Goal: Task Accomplishment & Management: Complete application form

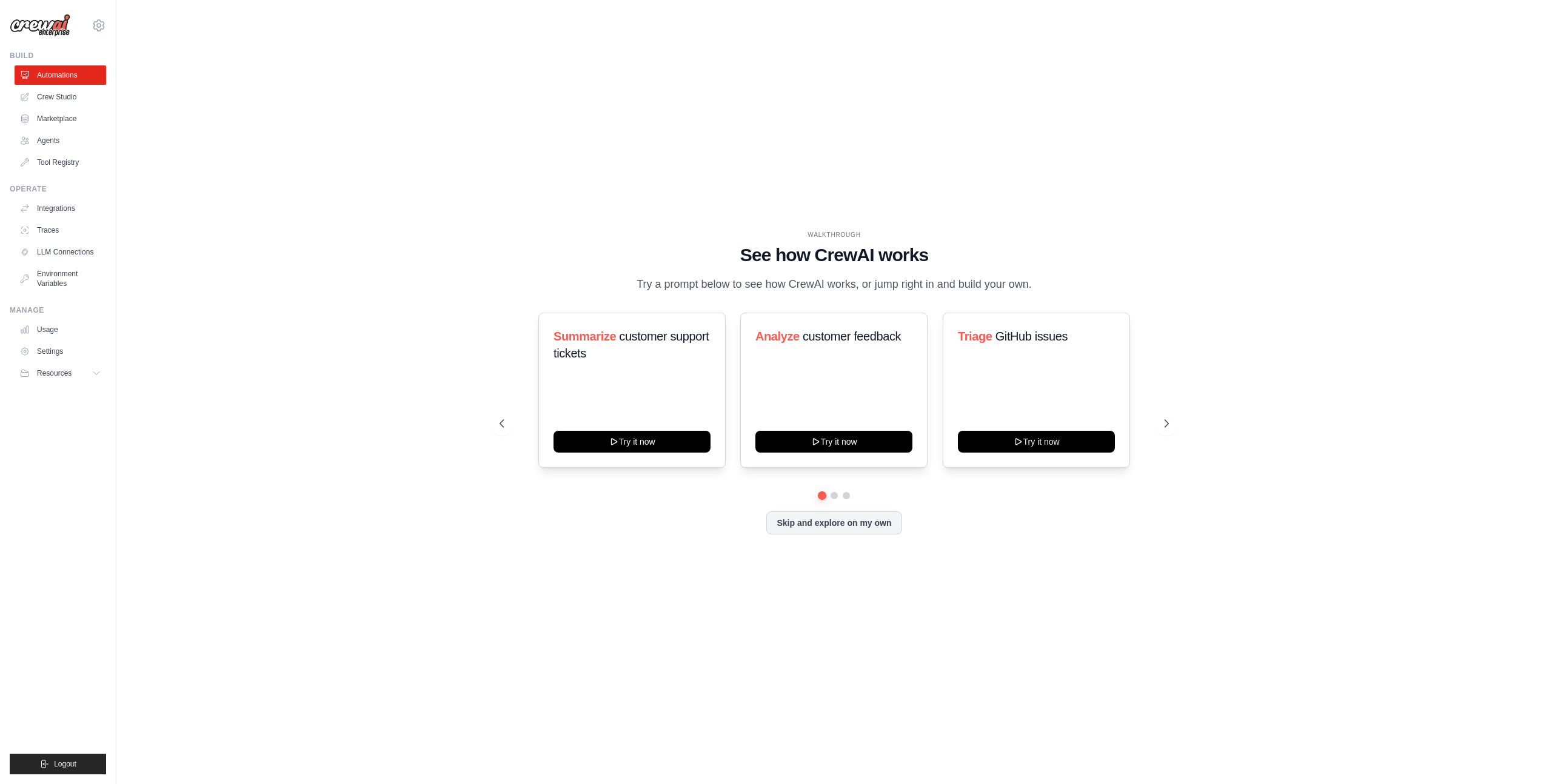
click at [963, 125] on div "WALKTHROUGH See how [PERSON_NAME] works Try a prompt below to see how [PERSON_N…" at bounding box center [834, 392] width 1397 height 760
click at [51, 328] on link "Usage" at bounding box center [61, 329] width 91 height 19
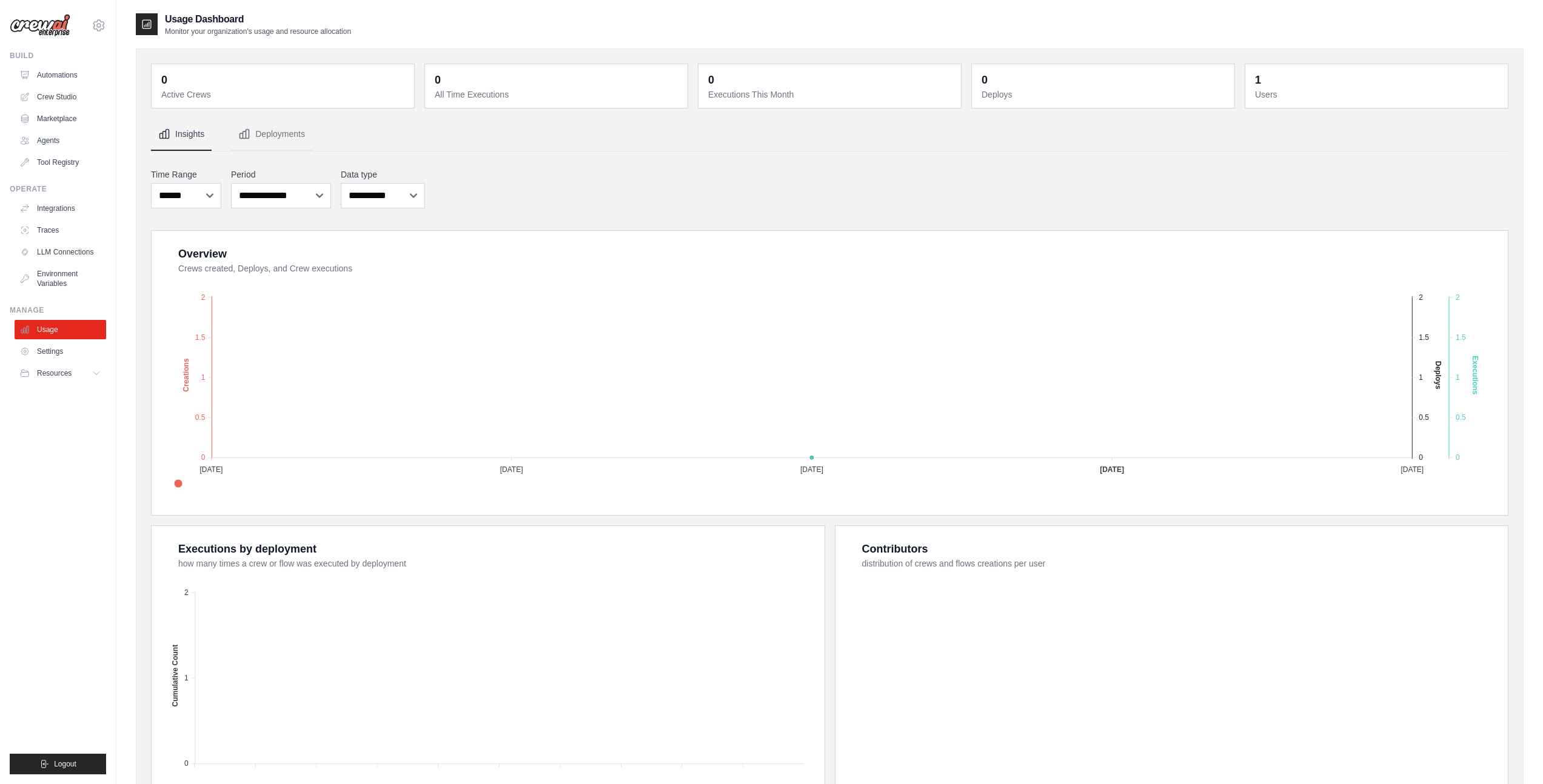
scroll to position [94, 0]
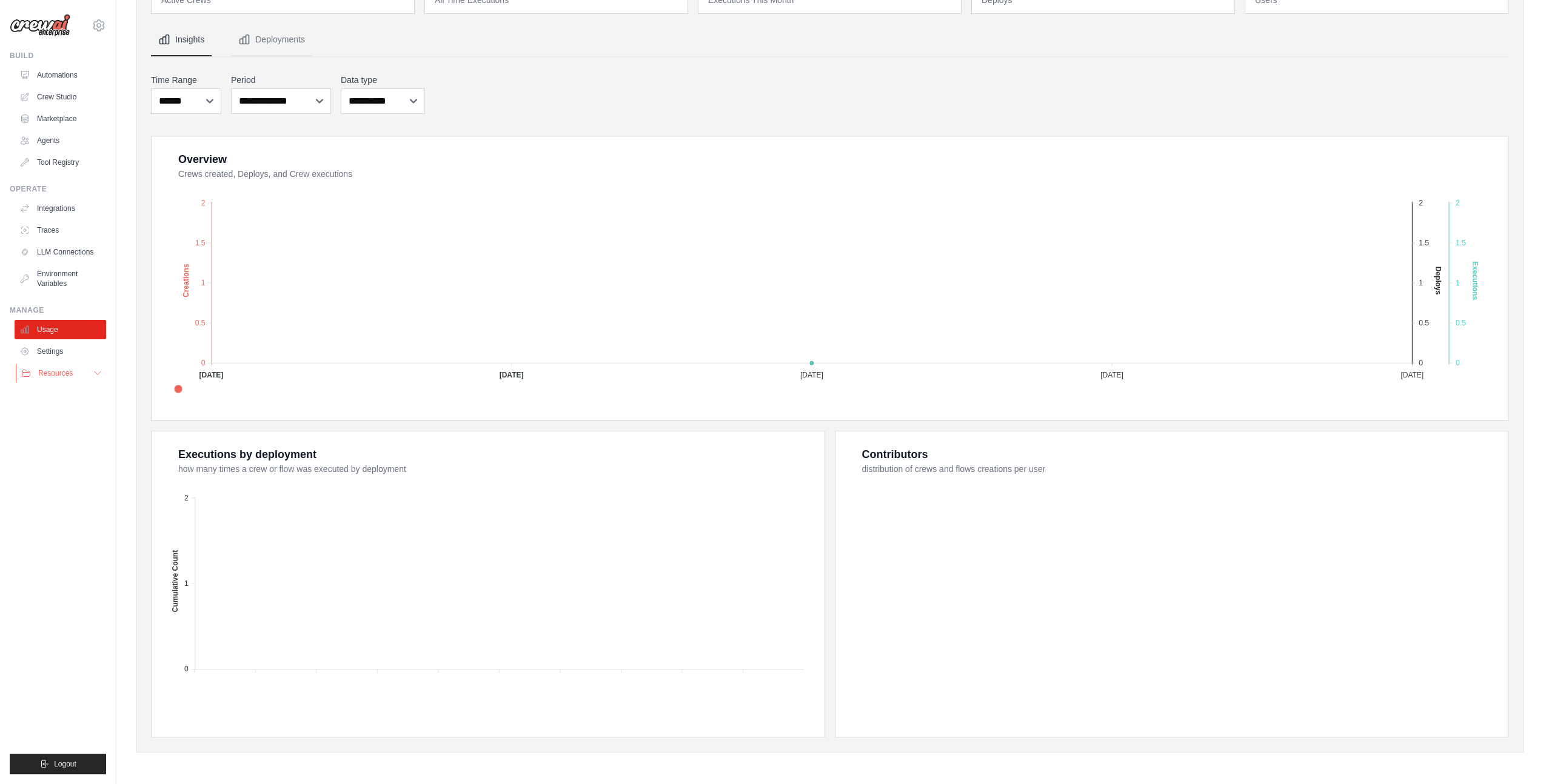
click at [54, 376] on span "Resources" at bounding box center [56, 373] width 35 height 10
click at [48, 355] on link "Settings" at bounding box center [61, 351] width 91 height 19
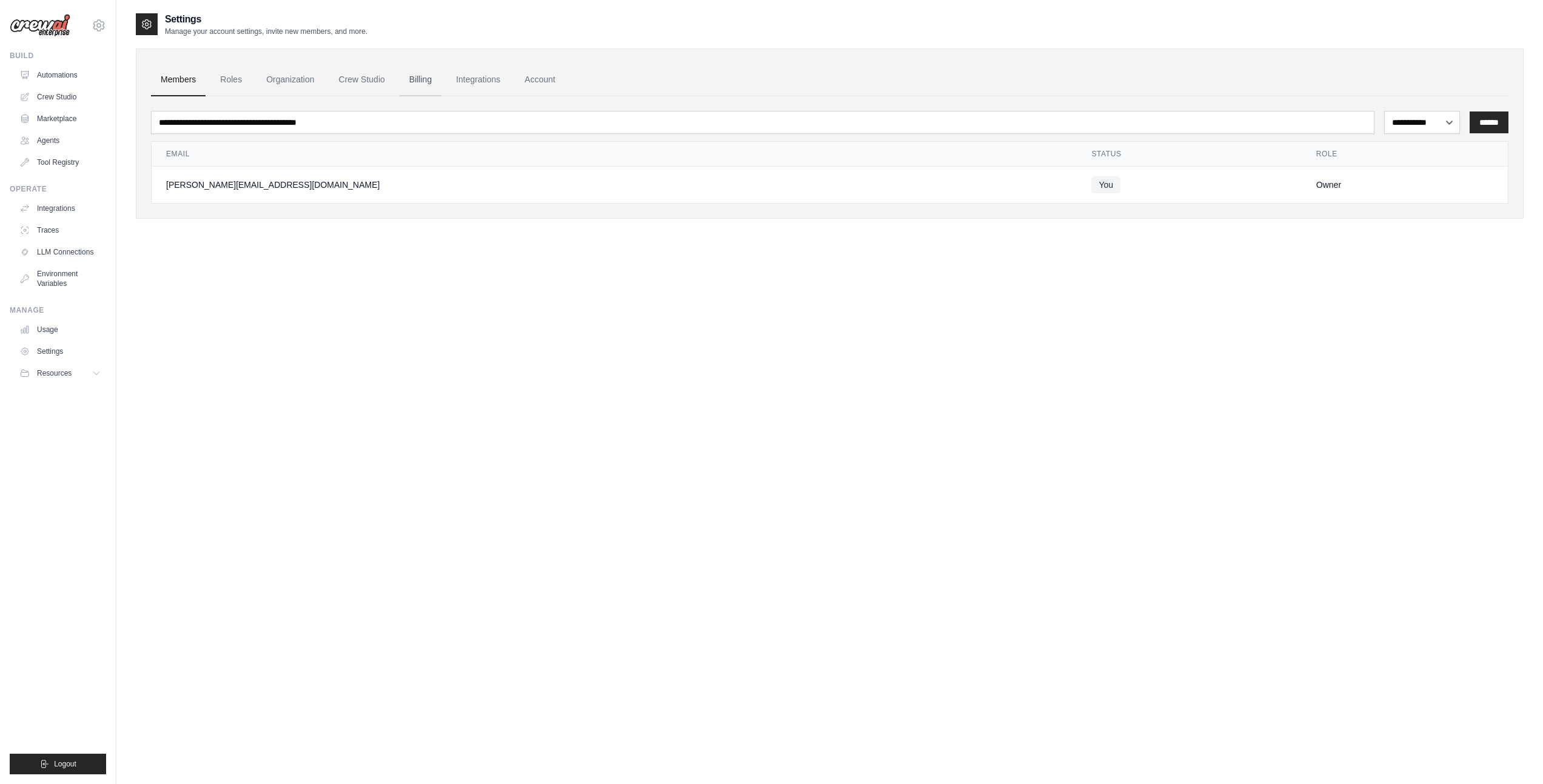
click at [431, 76] on link "Billing" at bounding box center [420, 80] width 42 height 33
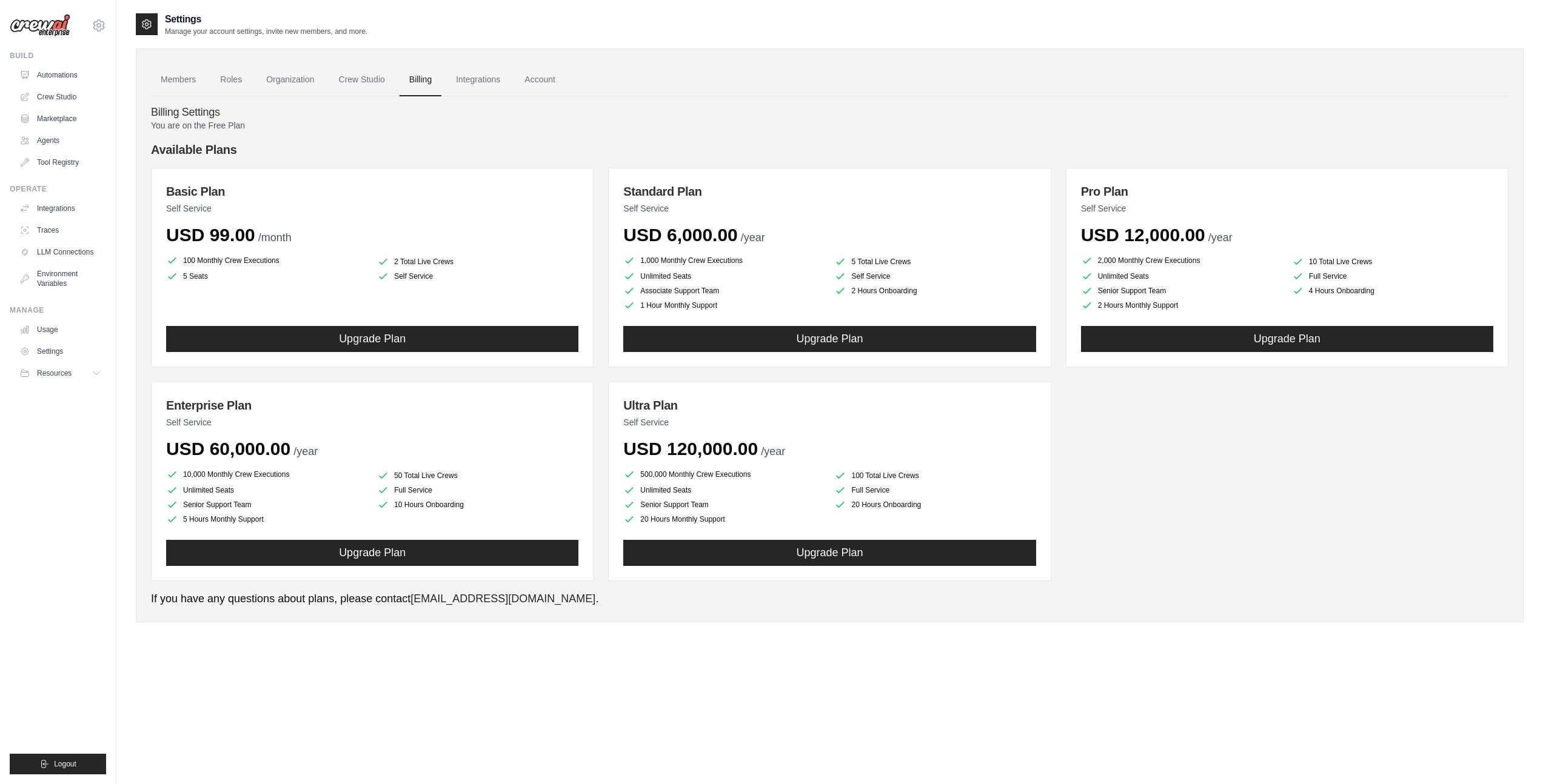
click at [1022, 75] on ul "Members Roles Organization Crew Studio Billing Integrations Account" at bounding box center [829, 80] width 1357 height 33
click at [804, 114] on h4 "Billing Settings" at bounding box center [829, 112] width 1357 height 14
click at [45, 211] on link "Integrations" at bounding box center [61, 208] width 91 height 19
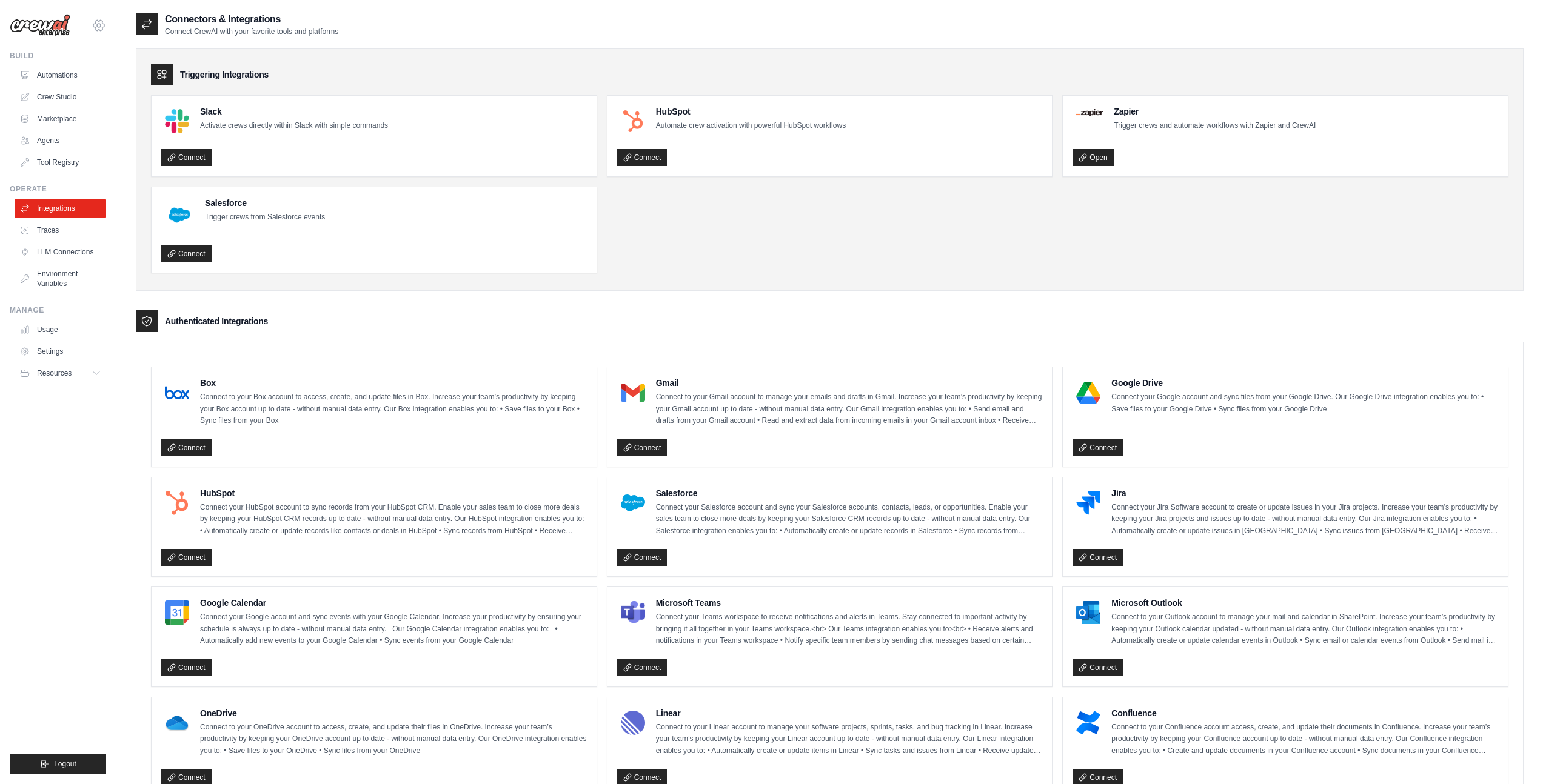
click at [99, 26] on icon at bounding box center [99, 26] width 4 height 4
click at [401, 64] on div "Triggering Integrations" at bounding box center [829, 75] width 1357 height 22
click at [53, 140] on link "Agents" at bounding box center [61, 140] width 91 height 19
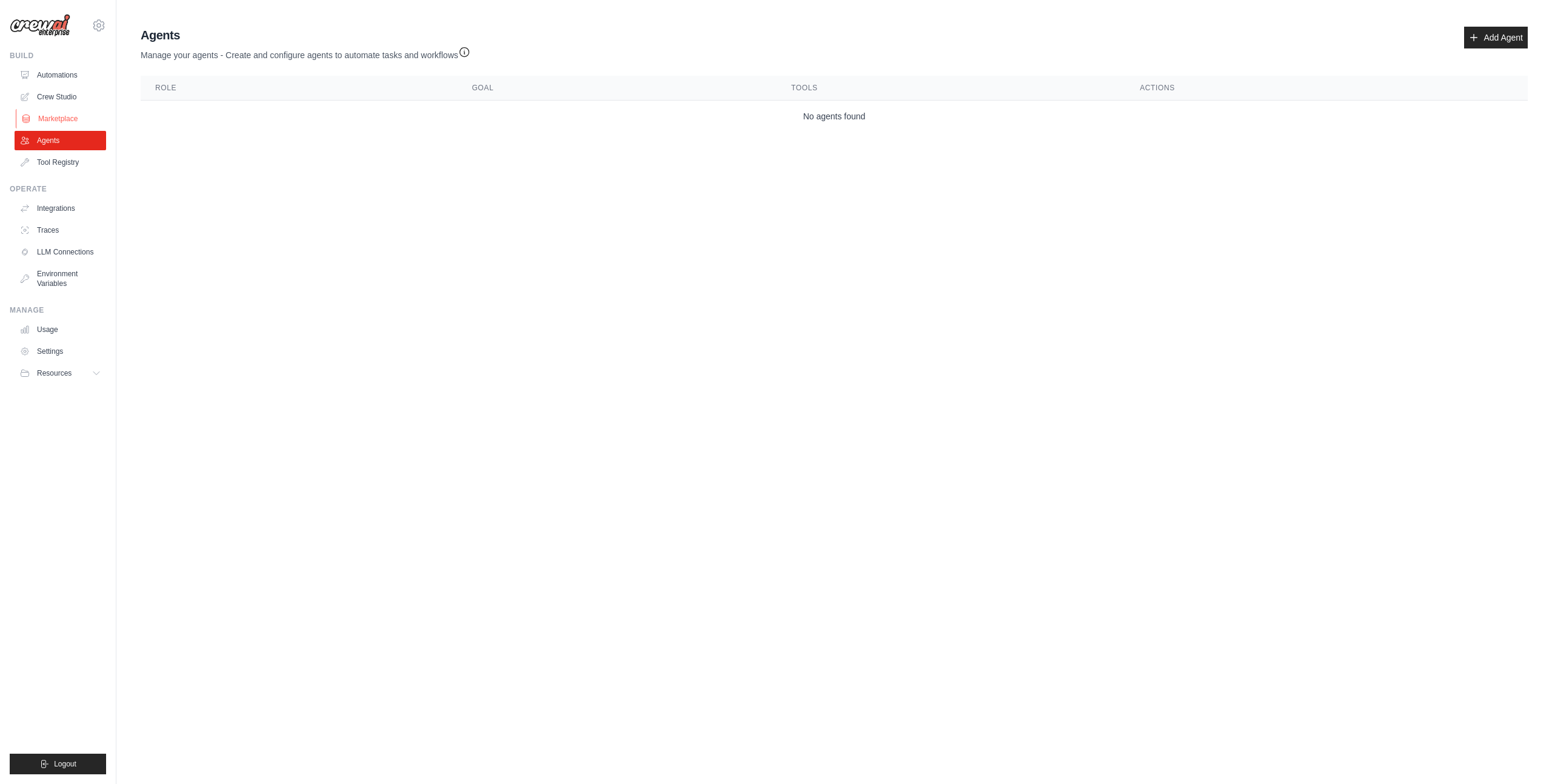
click at [77, 119] on link "Marketplace" at bounding box center [61, 118] width 91 height 19
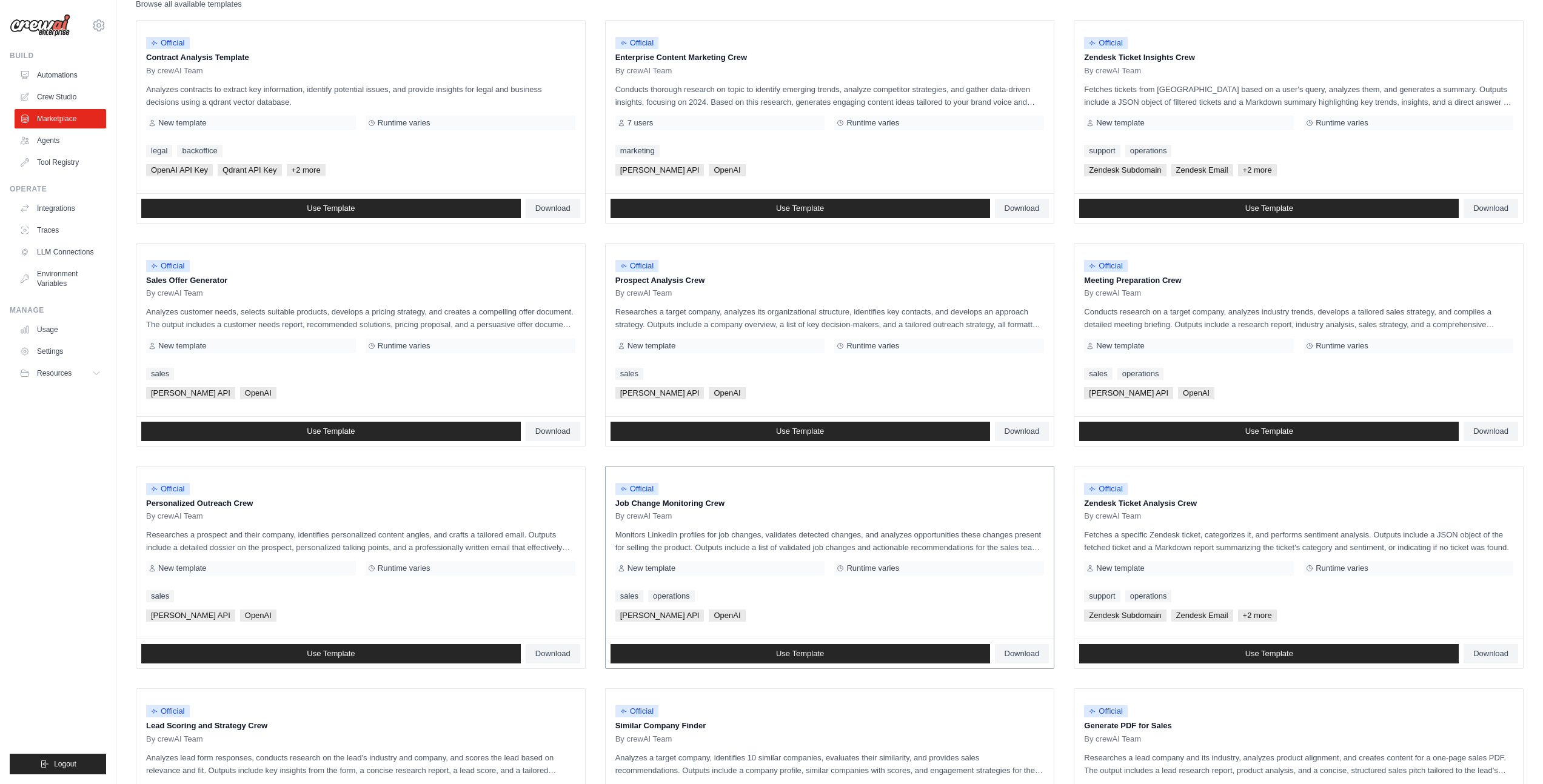
scroll to position [339, 0]
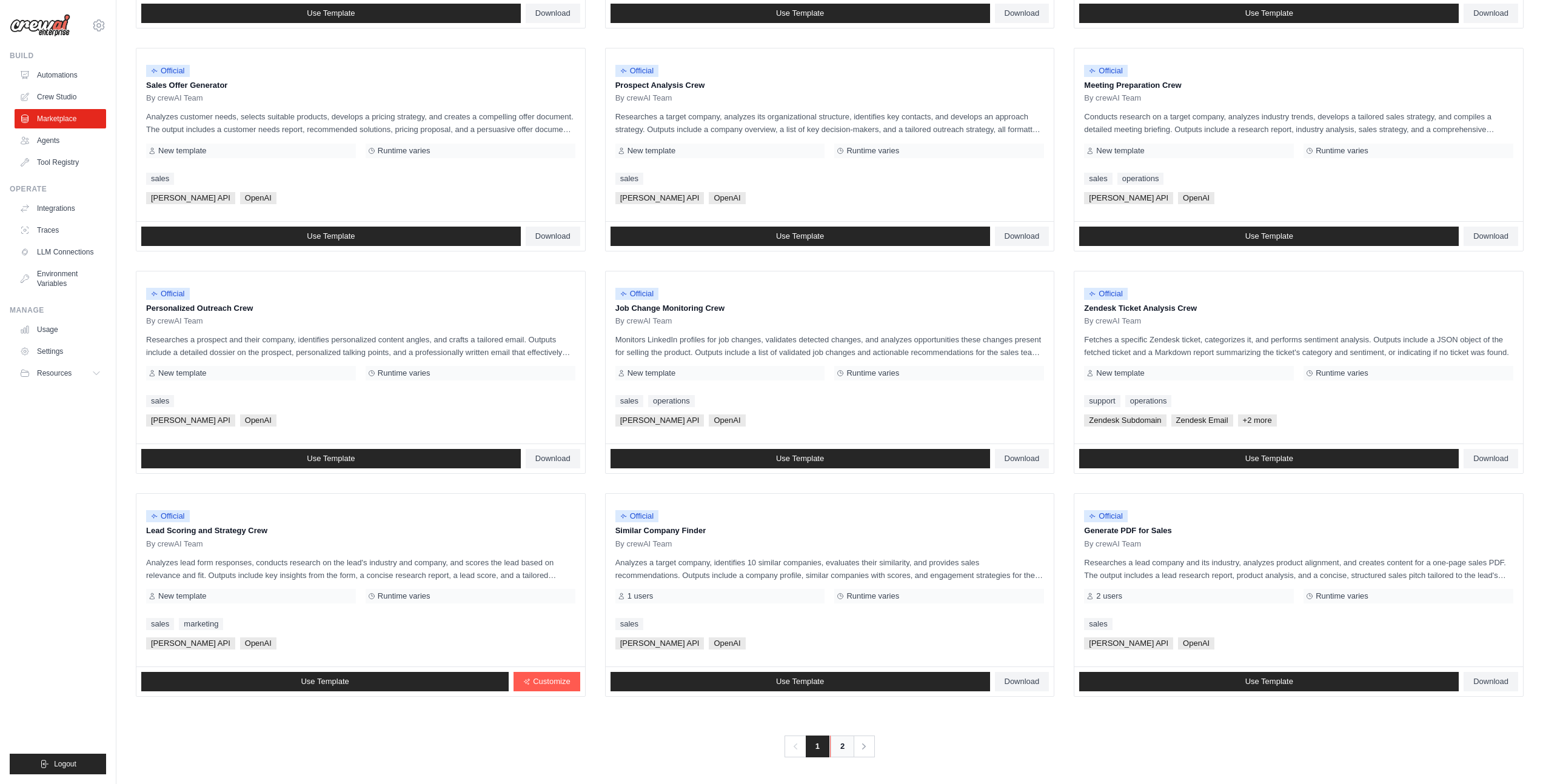
click at [841, 752] on link "2" at bounding box center [842, 747] width 25 height 22
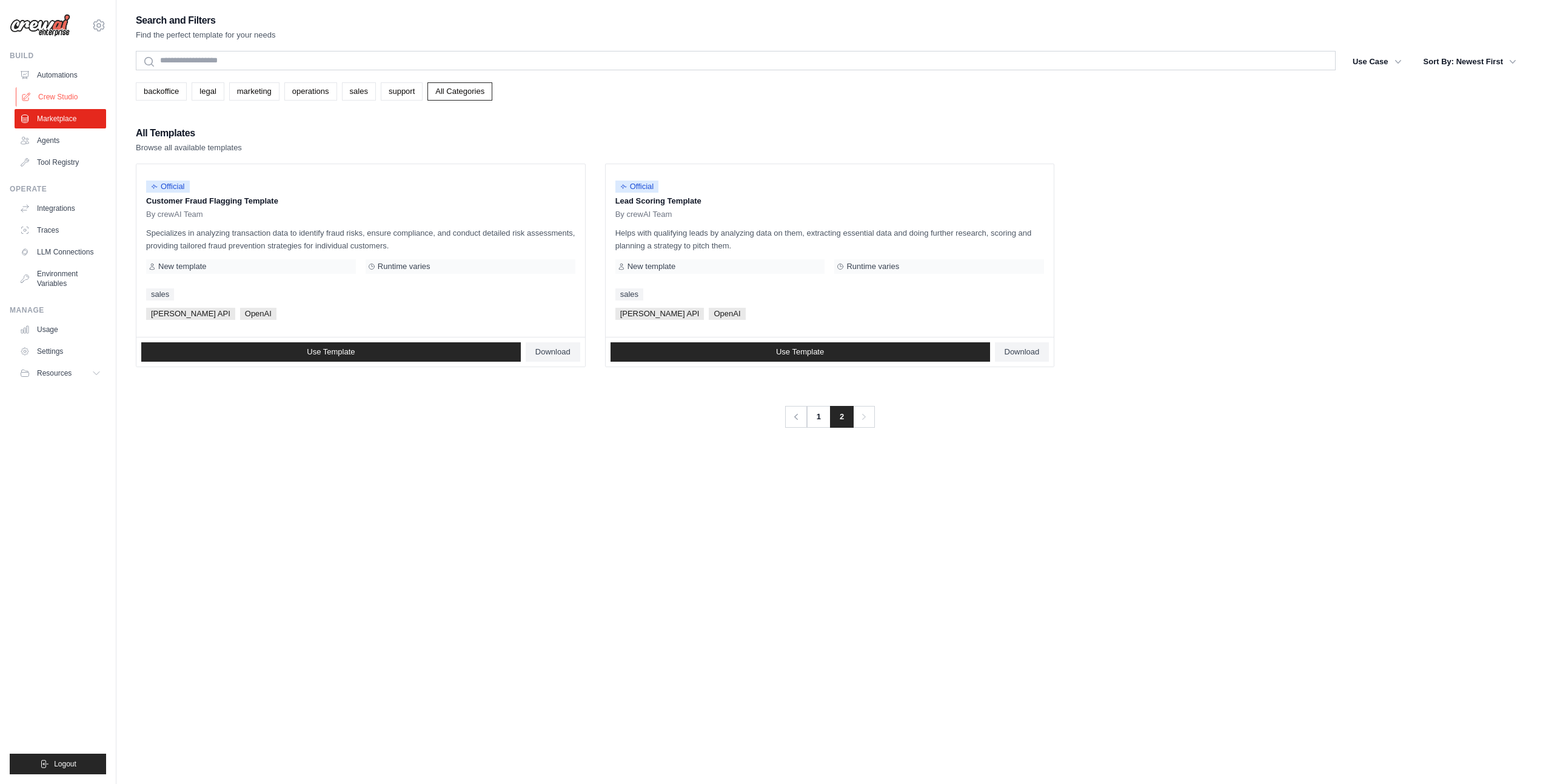
click at [40, 100] on link "Crew Studio" at bounding box center [61, 96] width 91 height 19
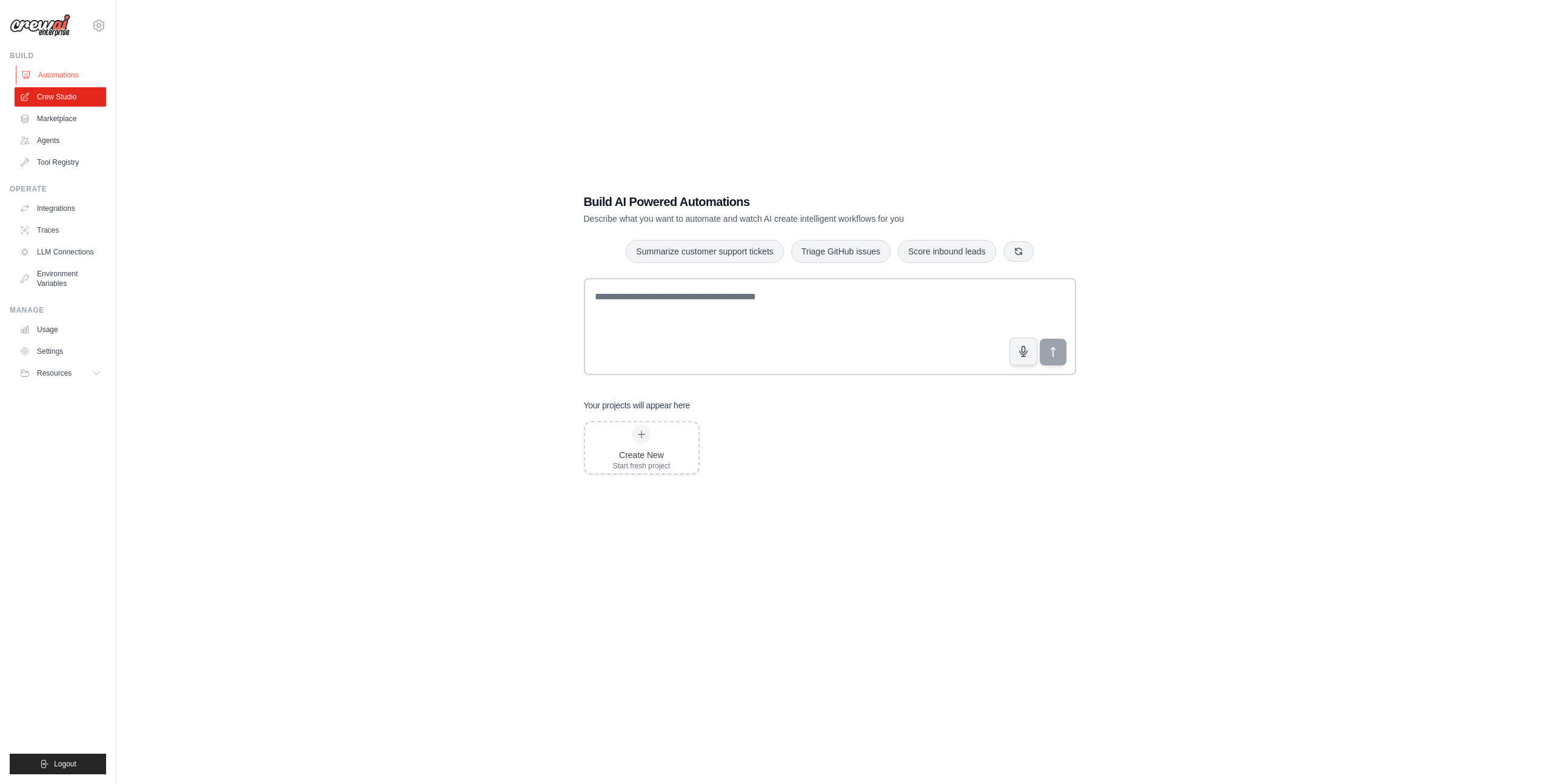
click at [57, 73] on link "Automations" at bounding box center [61, 75] width 91 height 19
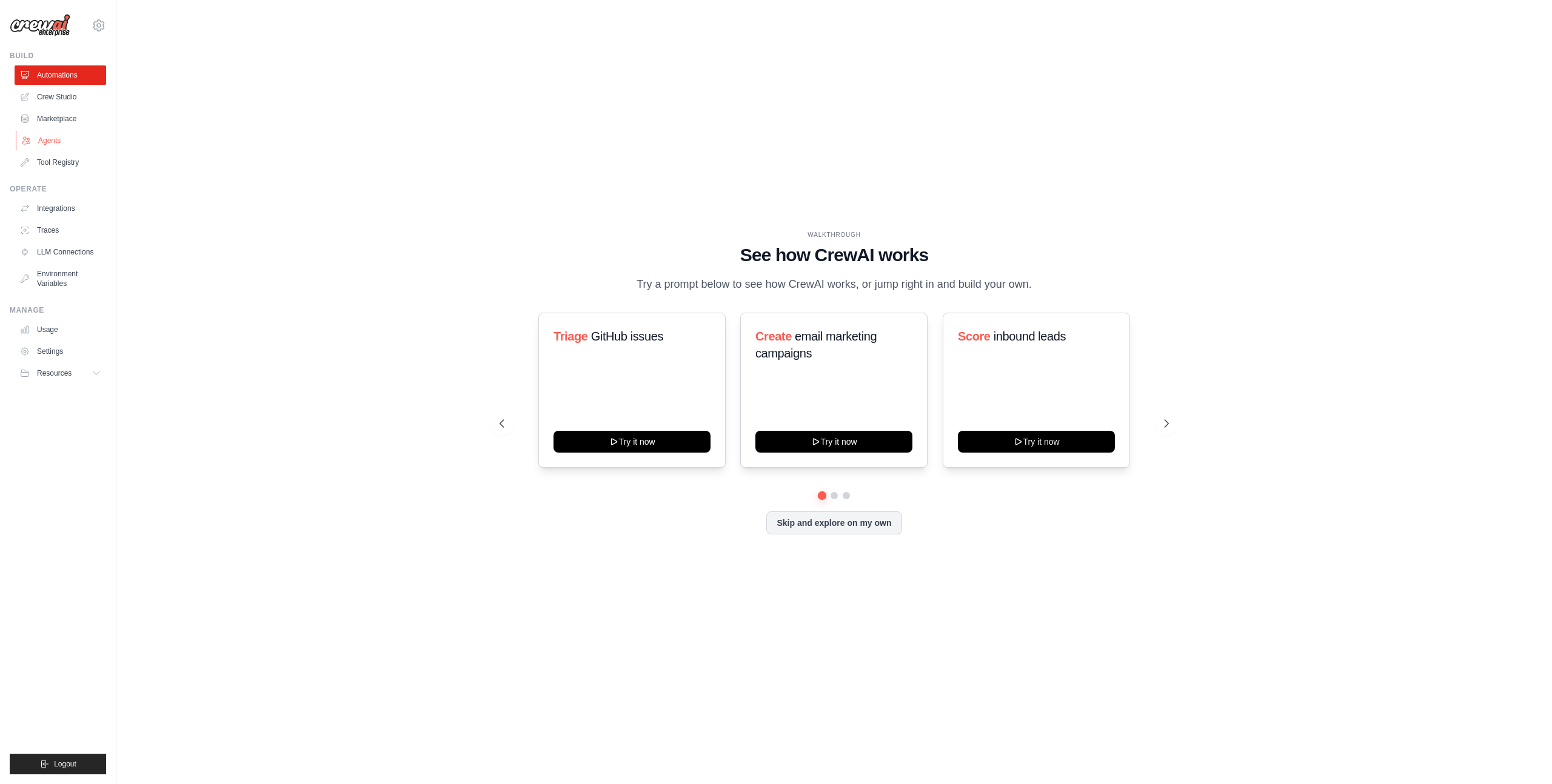
click at [48, 140] on link "Agents" at bounding box center [61, 140] width 91 height 19
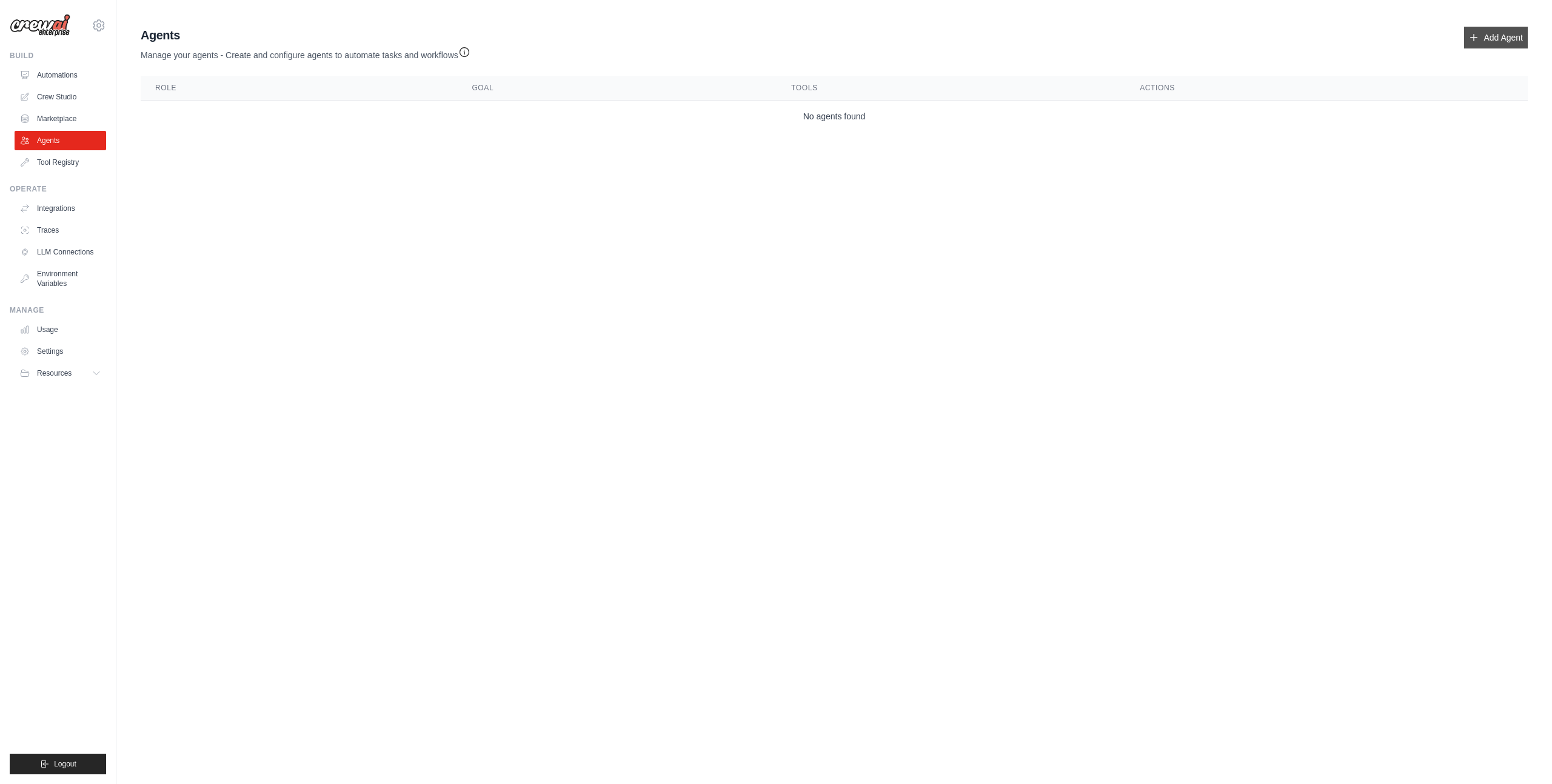
click at [1490, 35] on link "Add Agent" at bounding box center [1495, 37] width 64 height 22
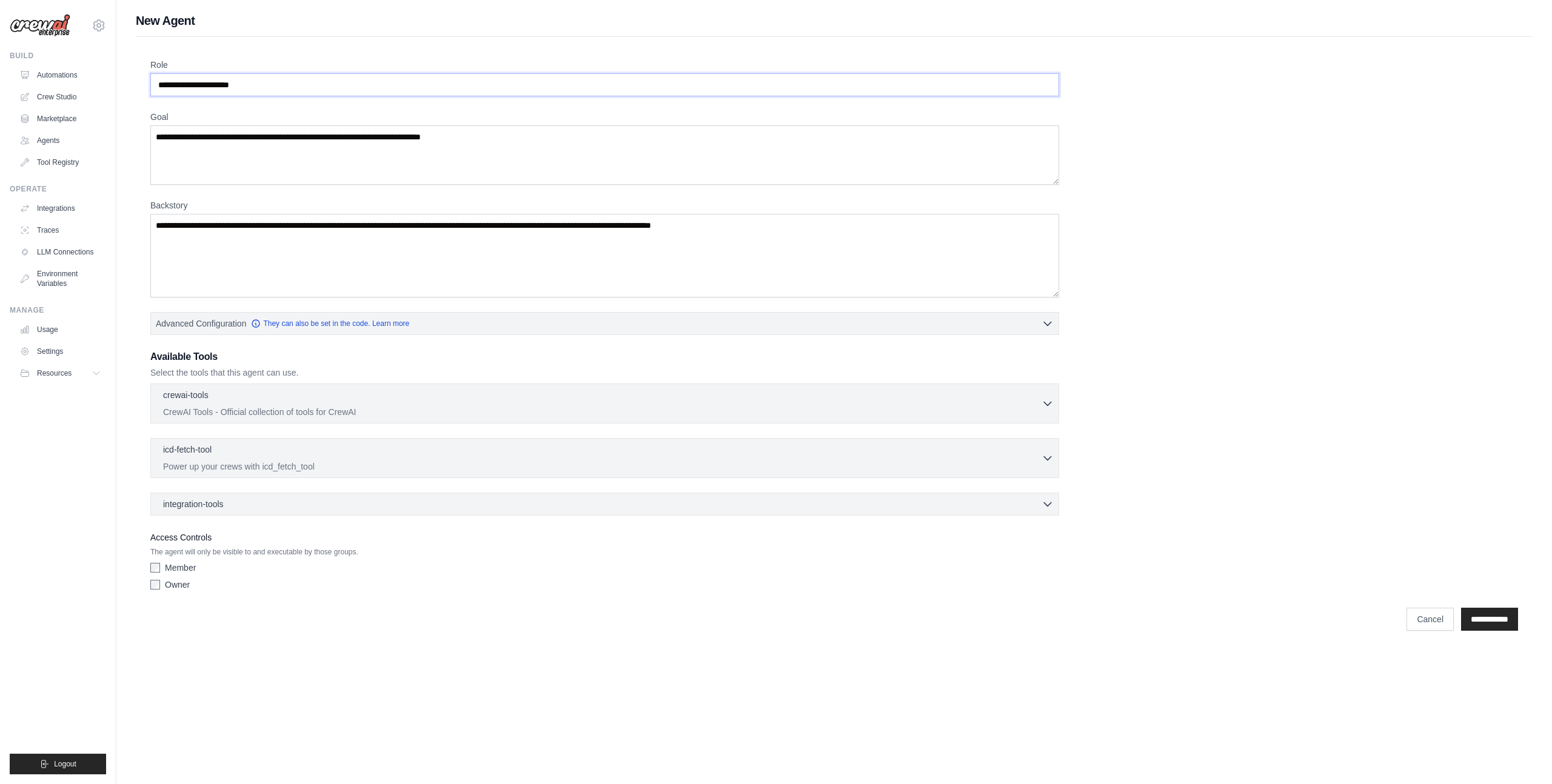
click at [241, 85] on input "Role" at bounding box center [604, 84] width 909 height 23
click at [278, 86] on input "Role" at bounding box center [604, 84] width 909 height 23
drag, startPoint x: 279, startPoint y: 83, endPoint x: 247, endPoint y: 83, distance: 32.0
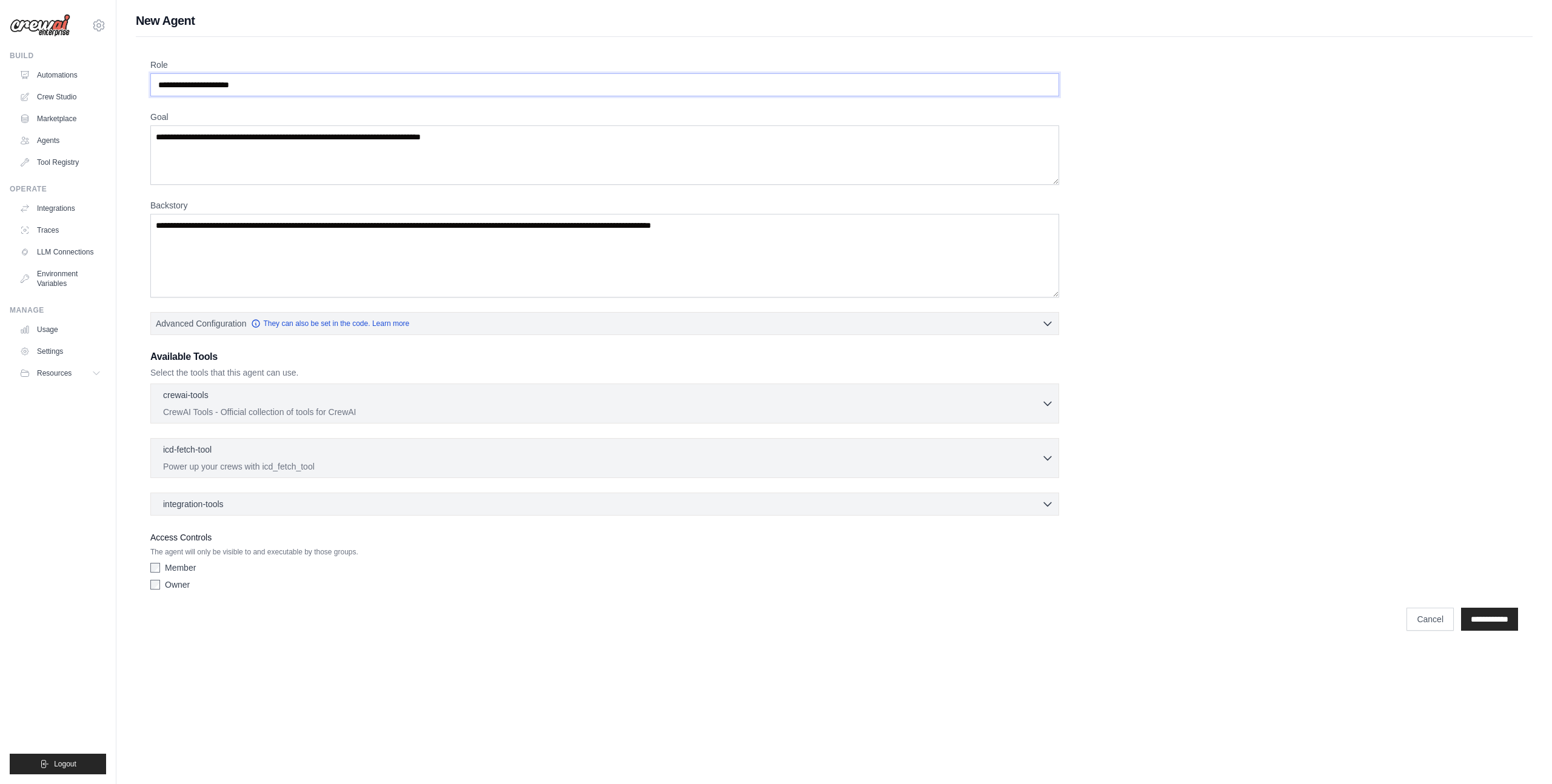
click at [278, 83] on input "Role" at bounding box center [604, 84] width 909 height 23
click at [320, 139] on textarea "Goal" at bounding box center [604, 154] width 909 height 59
click at [307, 227] on textarea "Backstory" at bounding box center [604, 256] width 909 height 84
click at [213, 323] on span "Advanced Configuration" at bounding box center [200, 323] width 90 height 12
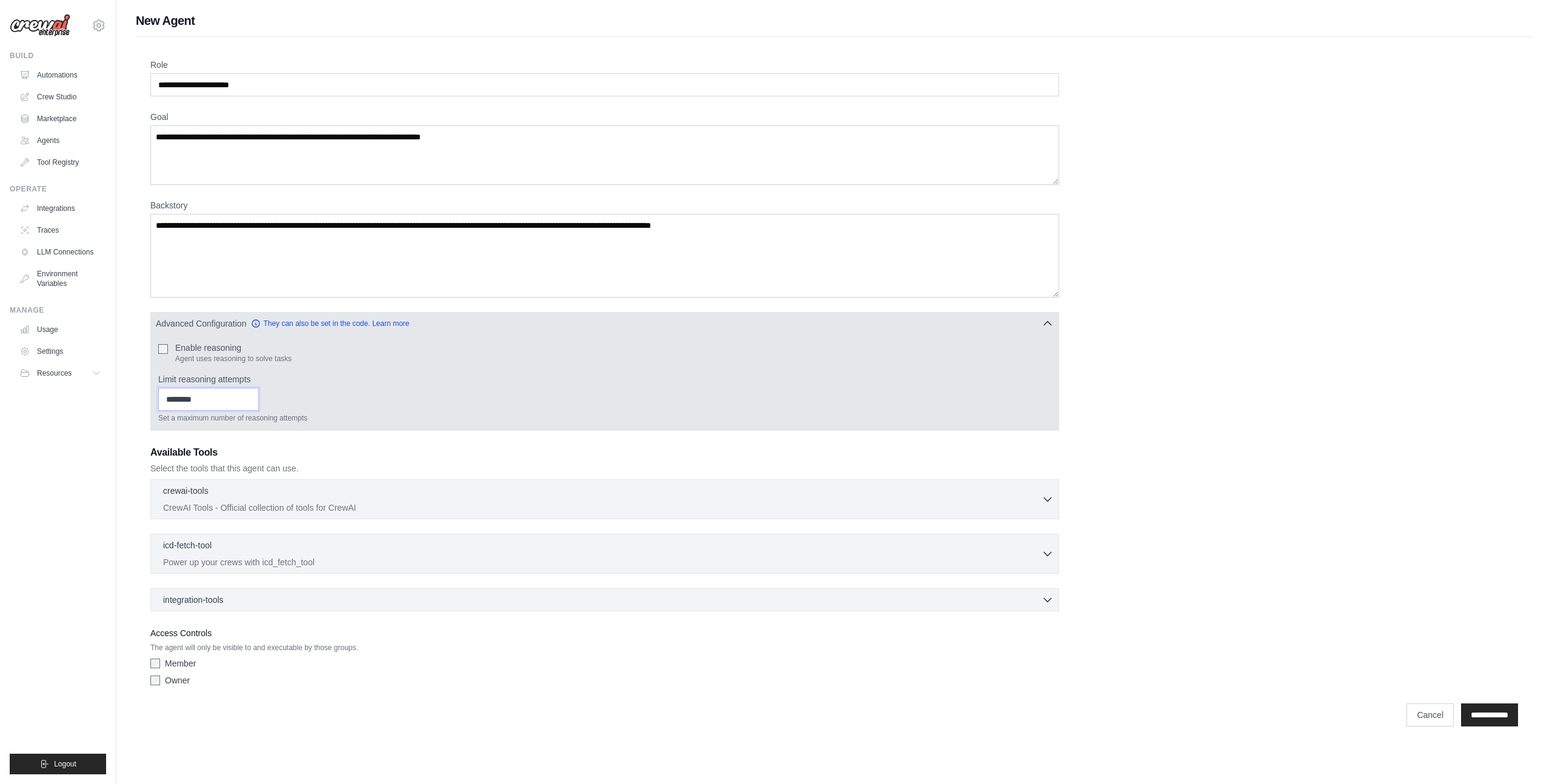
click at [203, 398] on input "Limit reasoning attempts" at bounding box center [208, 398] width 101 height 23
click at [259, 396] on input "*" at bounding box center [208, 398] width 101 height 23
click at [259, 397] on input "*" at bounding box center [208, 398] width 101 height 23
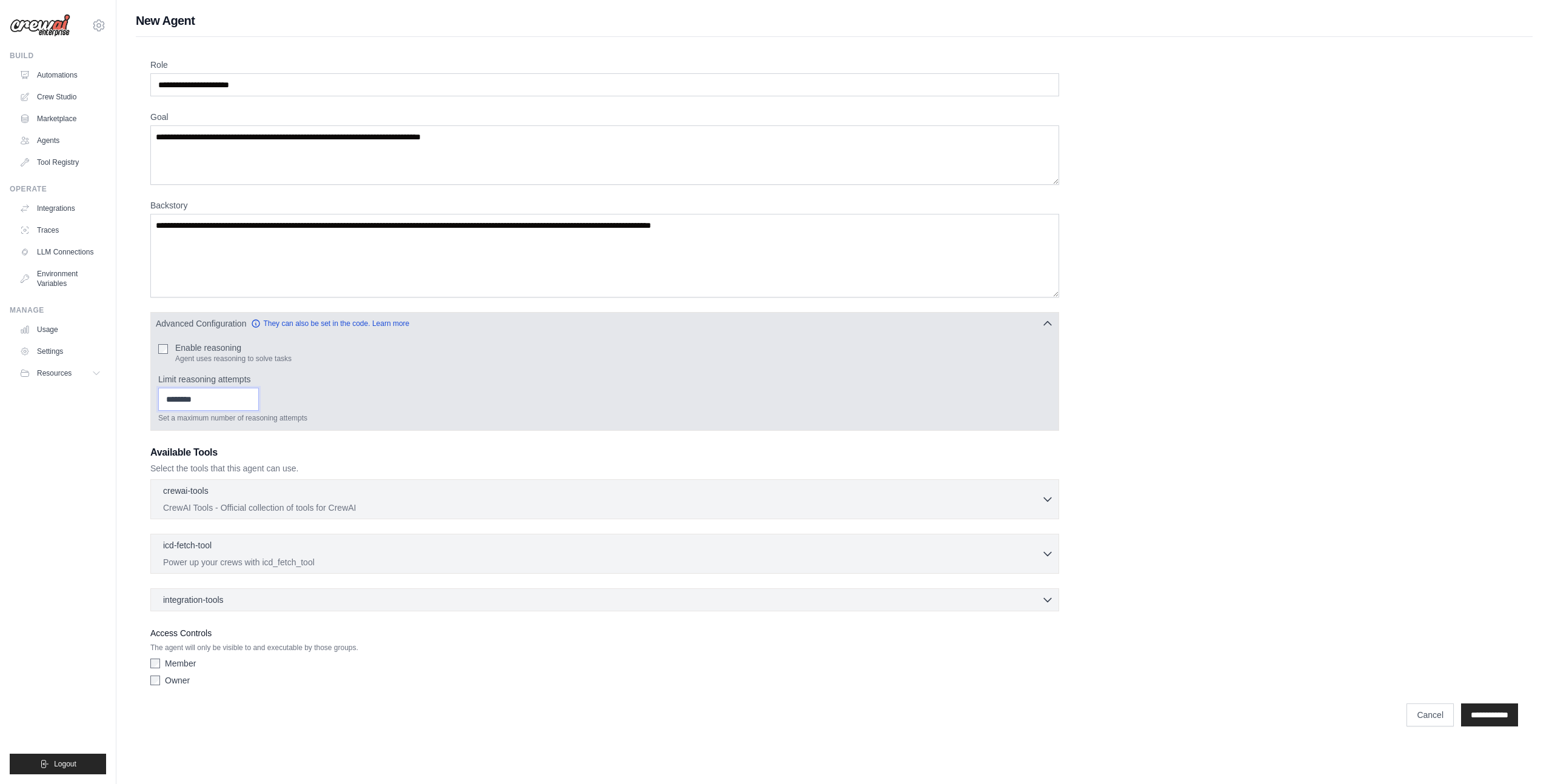
click at [259, 397] on input "*" at bounding box center [208, 398] width 101 height 23
click at [259, 397] on input "*" at bounding box center [208, 398] width 101 height 23
click at [259, 398] on input "*" at bounding box center [208, 398] width 101 height 23
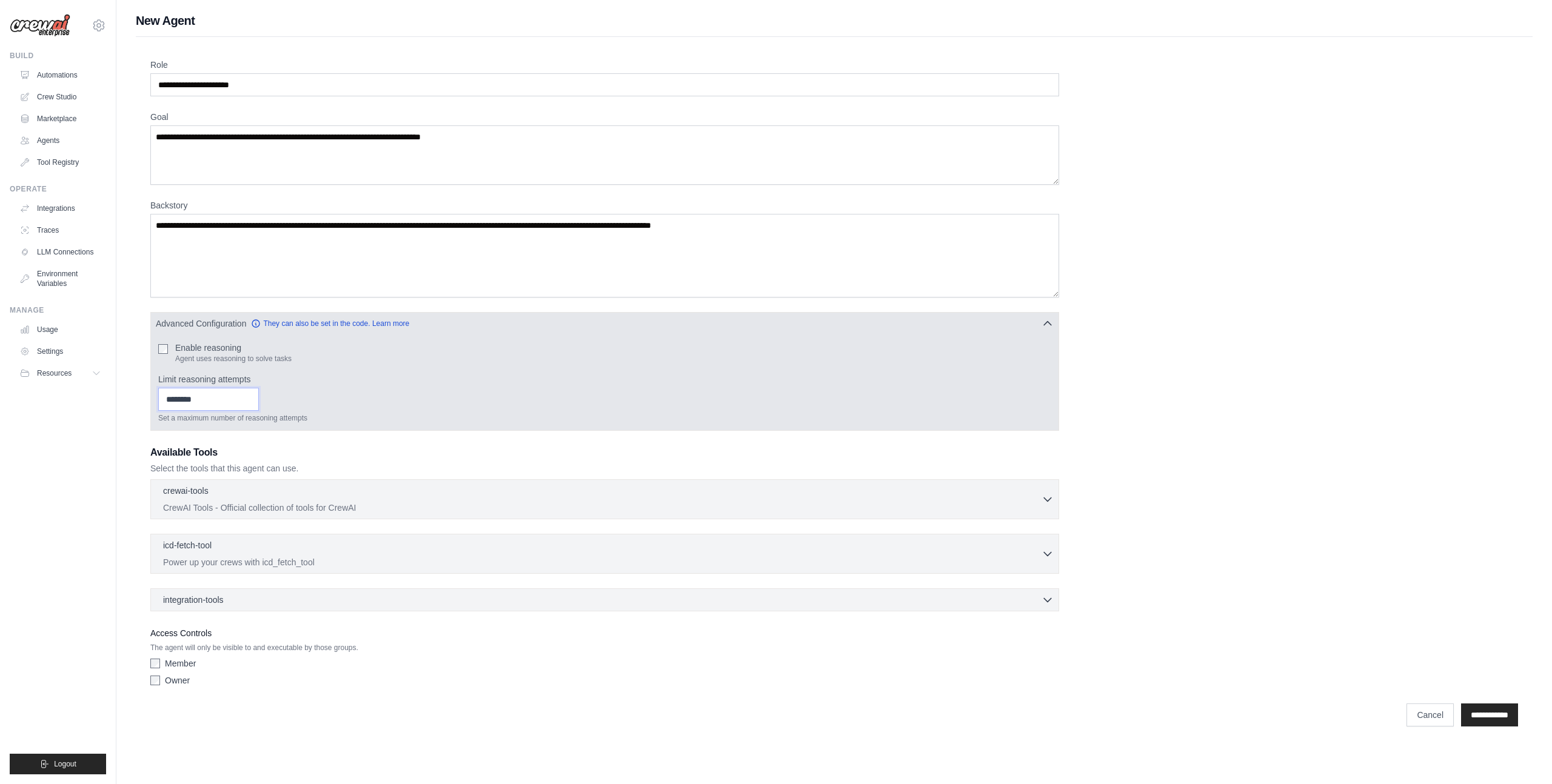
click at [259, 398] on input "**" at bounding box center [208, 398] width 101 height 23
drag, startPoint x: 259, startPoint y: 398, endPoint x: 226, endPoint y: 398, distance: 33.0
type input "**"
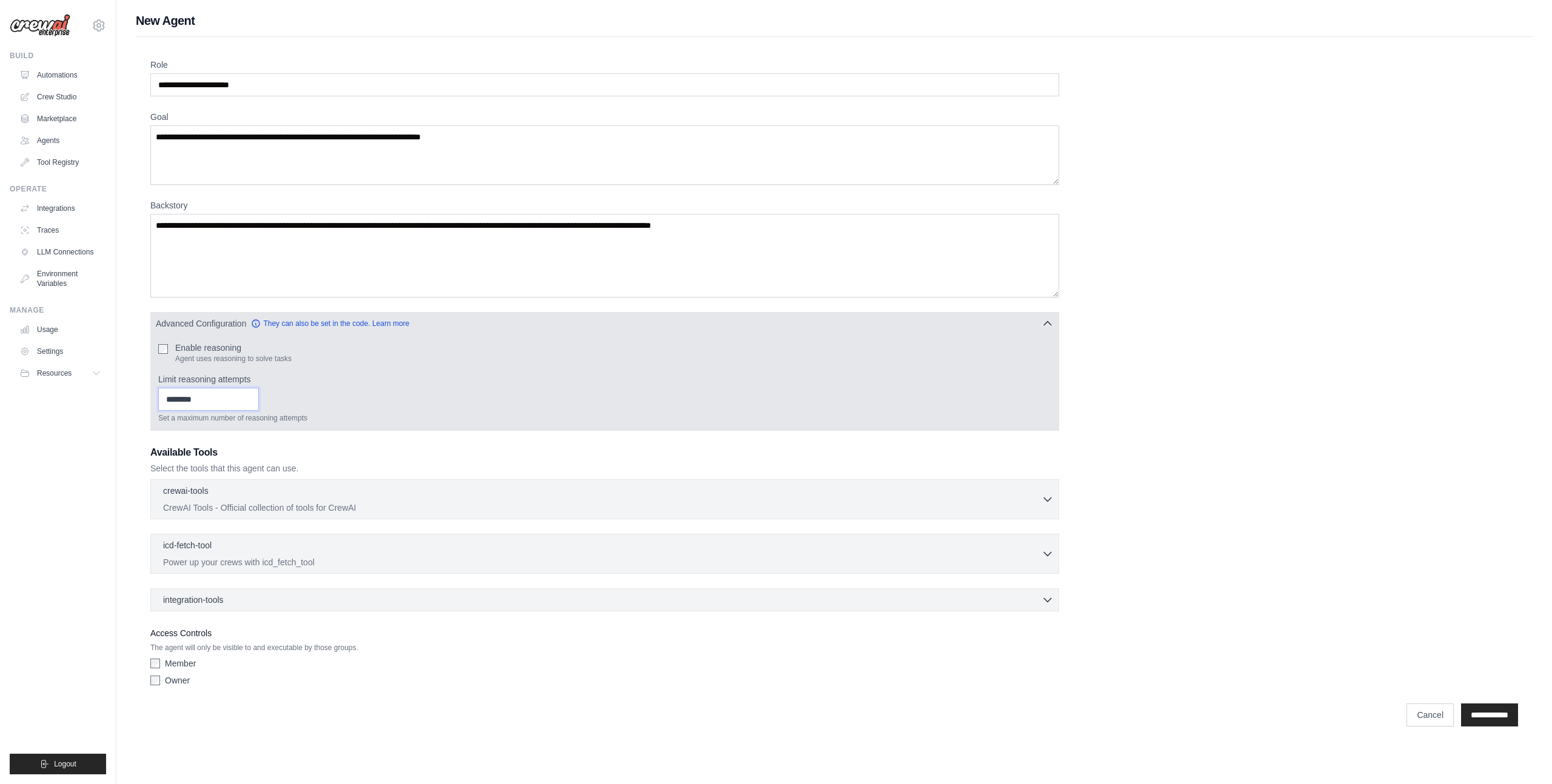
click at [258, 398] on input "**" at bounding box center [208, 398] width 101 height 23
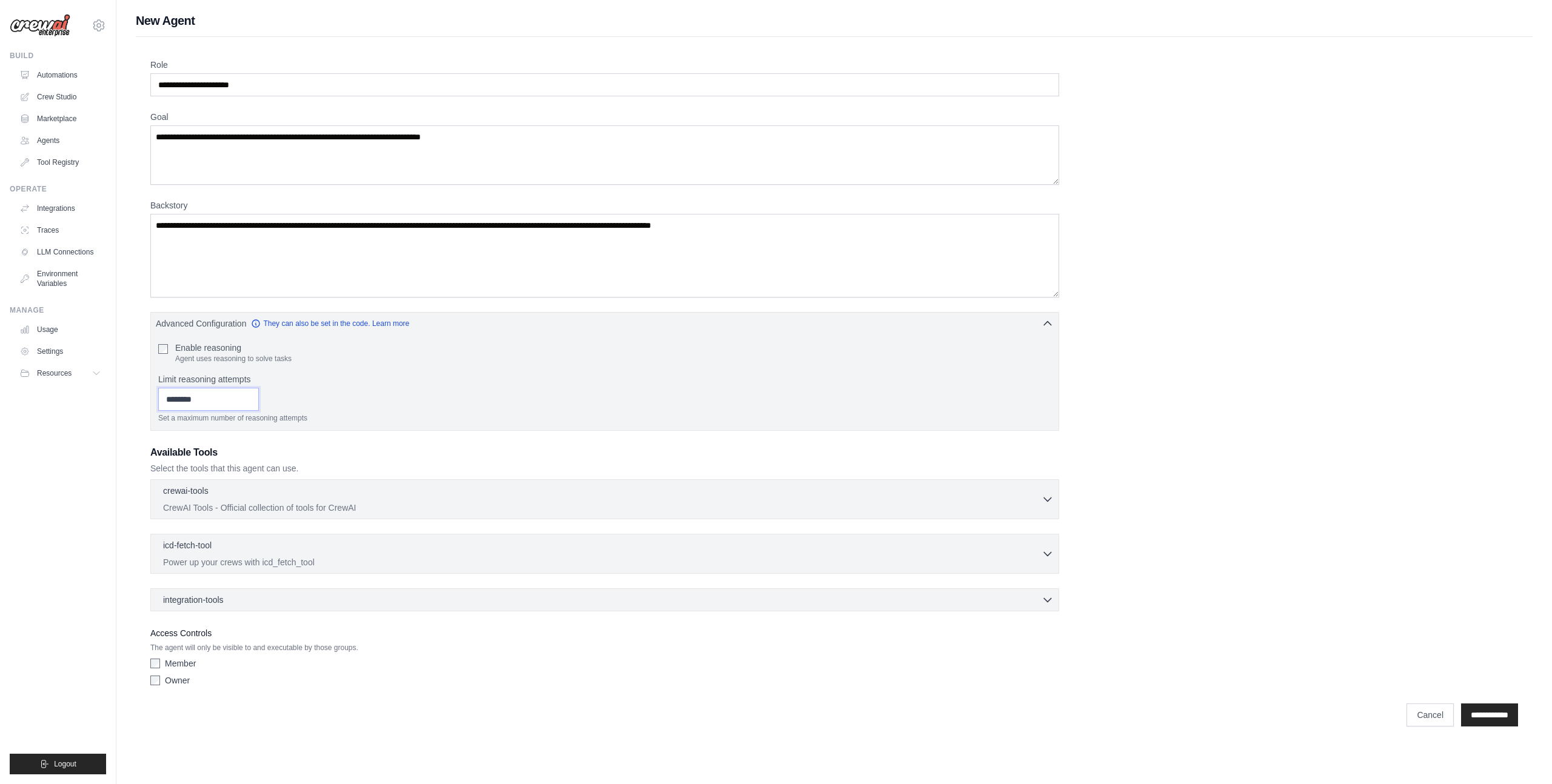
drag, startPoint x: 207, startPoint y: 400, endPoint x: 63, endPoint y: 398, distance: 144.0
click at [63, 398] on div "lance.miles@pivotallifesciences.com Settings Build Automations Crew Studio Reso…" at bounding box center [776, 373] width 1552 height 746
click at [263, 484] on div "crewai-tools 0 selected" at bounding box center [601, 492] width 878 height 15
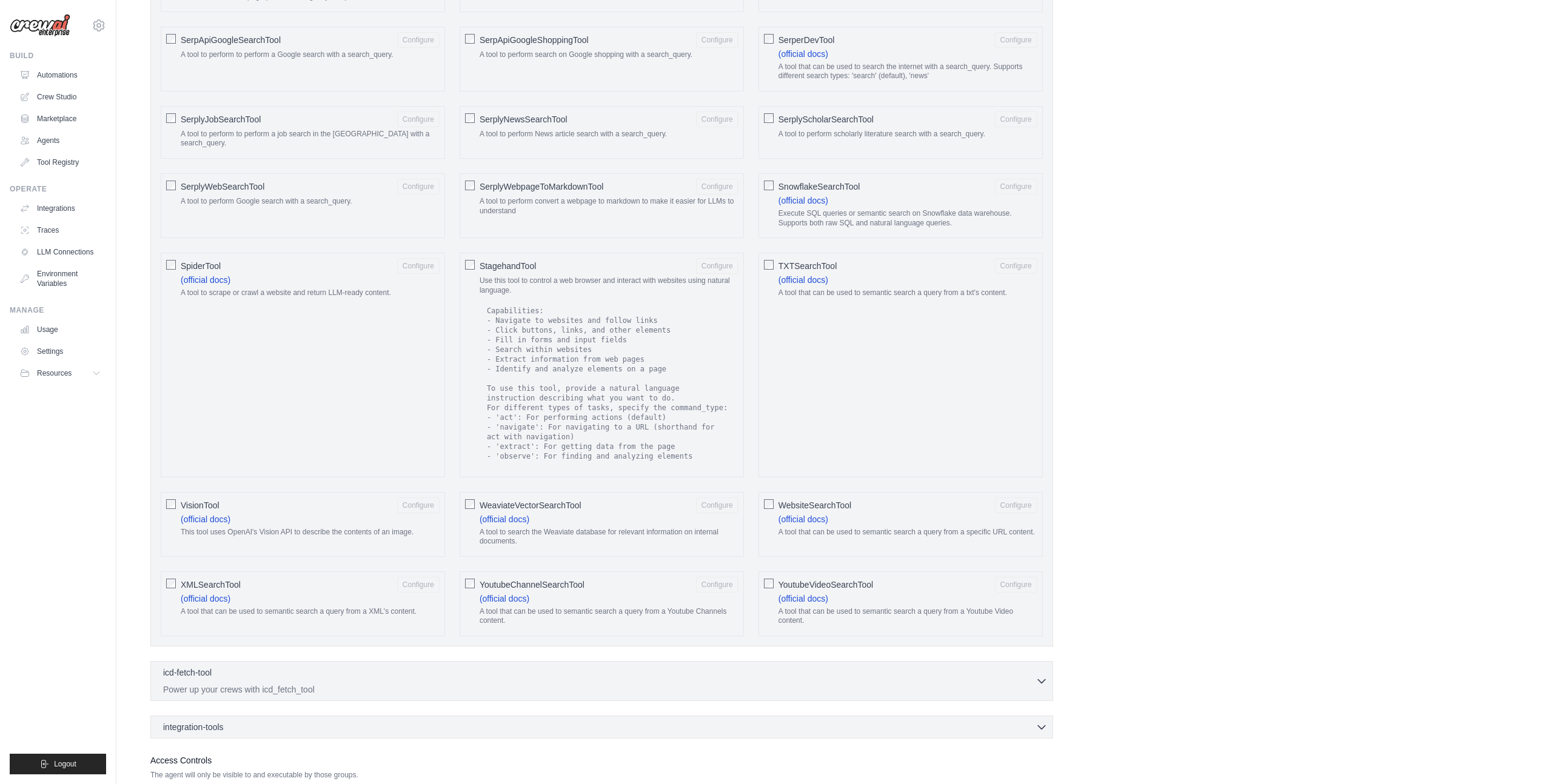
scroll to position [1805, 0]
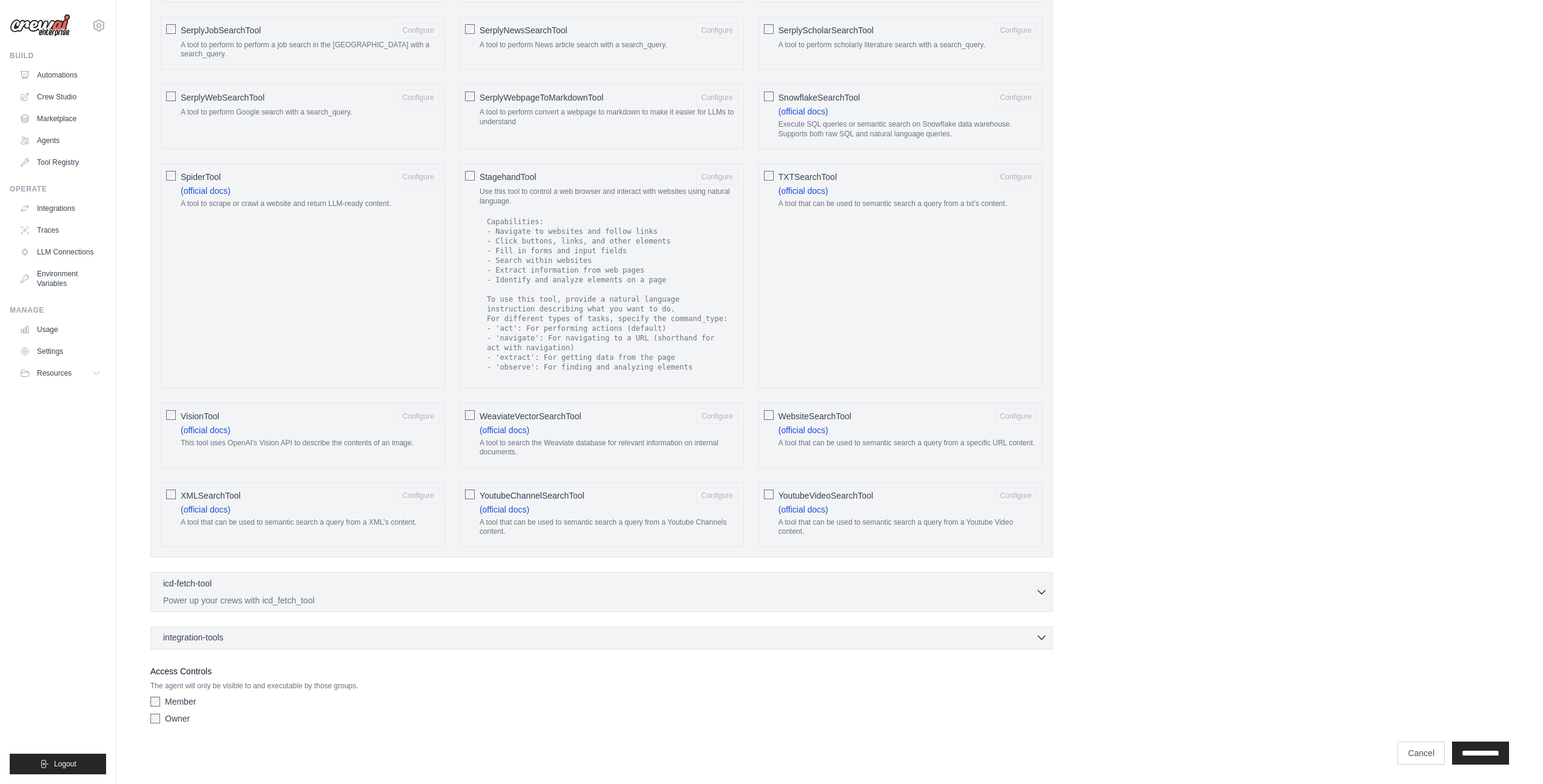
click at [251, 639] on div "integration-tools 0 selected" at bounding box center [604, 637] width 884 height 12
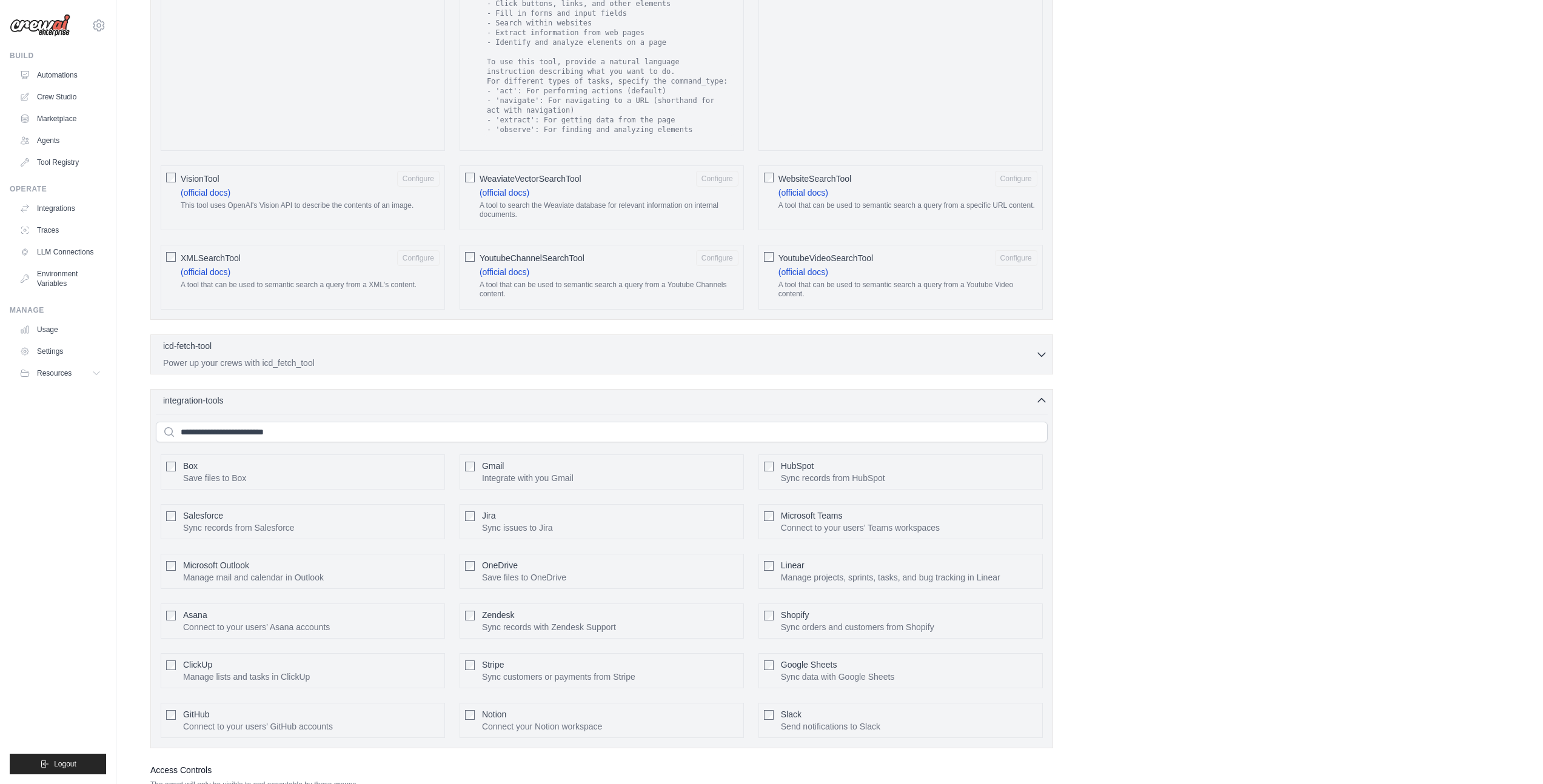
scroll to position [2141, 0]
